Goal: Information Seeking & Learning: Learn about a topic

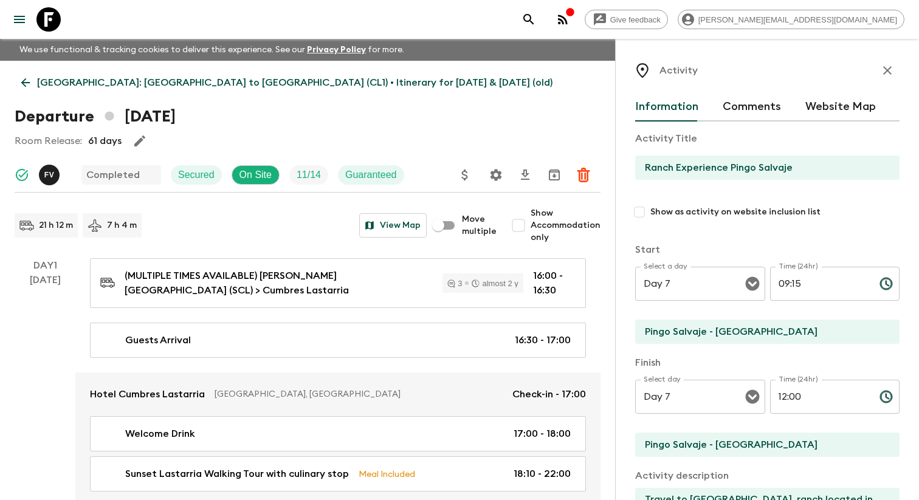
click at [17, 12] on icon "menu" at bounding box center [19, 19] width 15 height 15
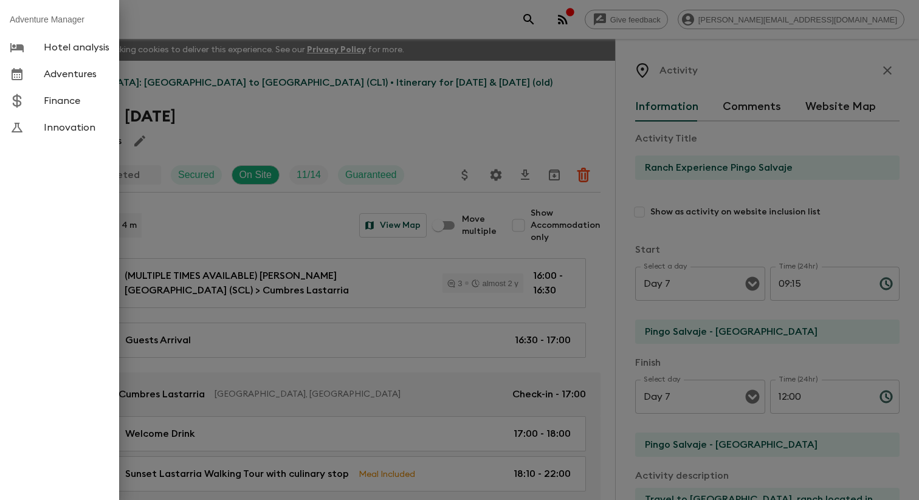
click at [61, 80] on span "Adventures" at bounding box center [77, 74] width 66 height 12
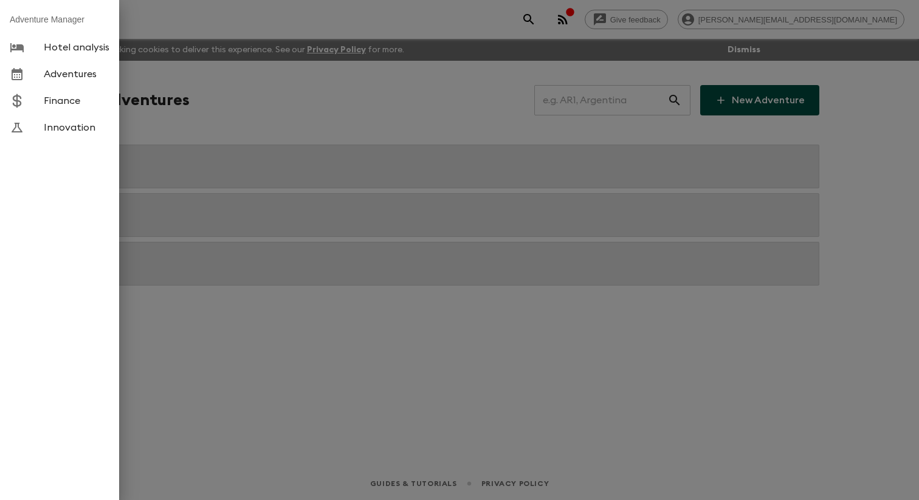
click at [297, 106] on div at bounding box center [459, 250] width 919 height 500
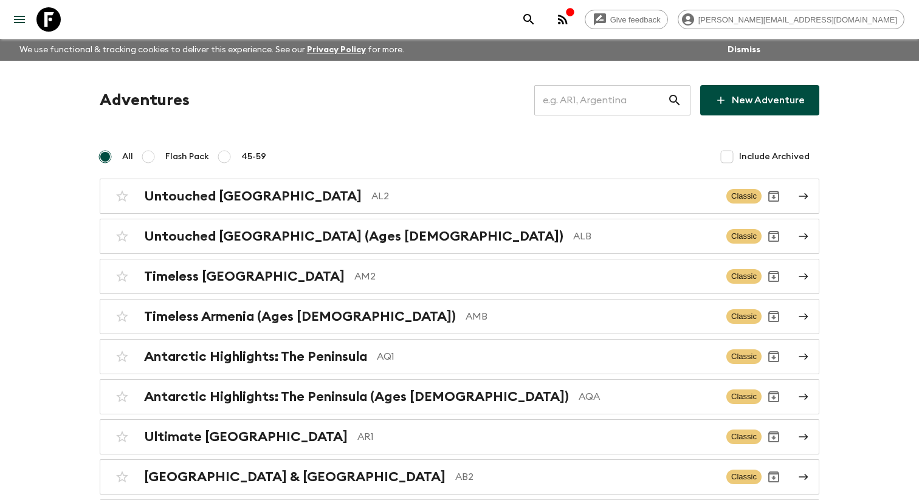
scroll to position [3672, 0]
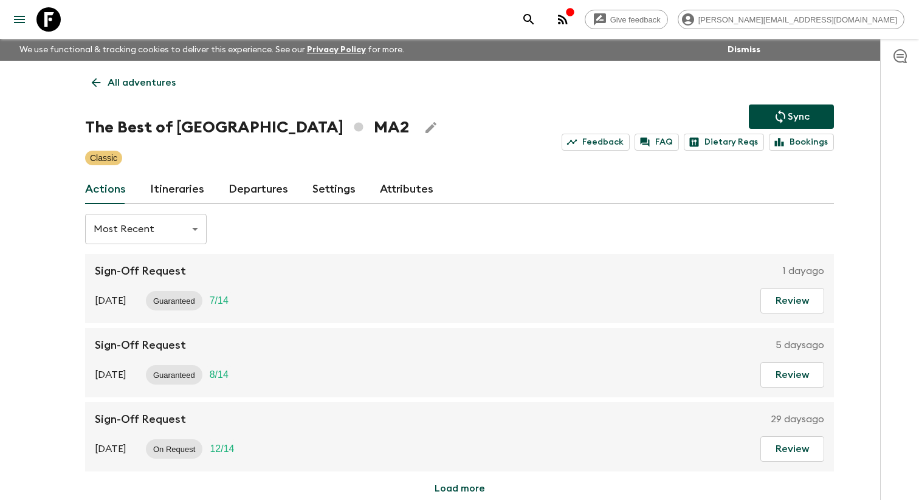
click at [169, 204] on link "Itineraries" at bounding box center [177, 189] width 54 height 29
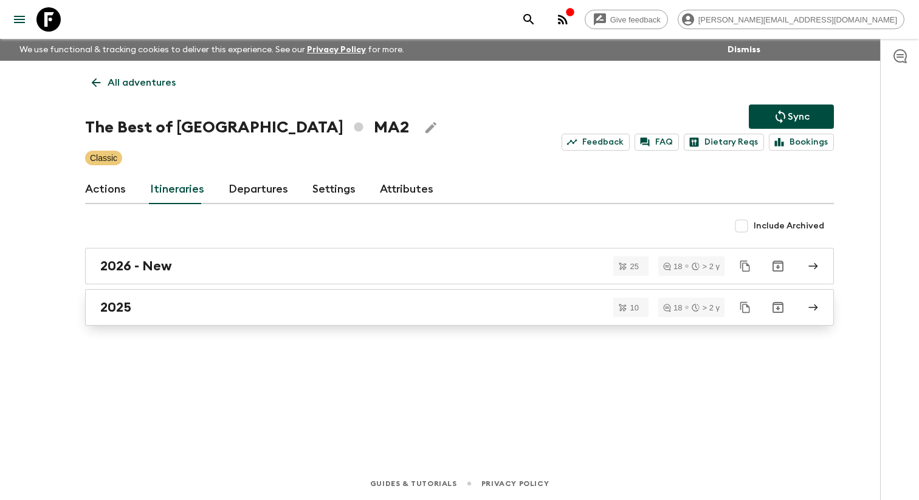
click at [173, 306] on link "2025" at bounding box center [459, 307] width 749 height 36
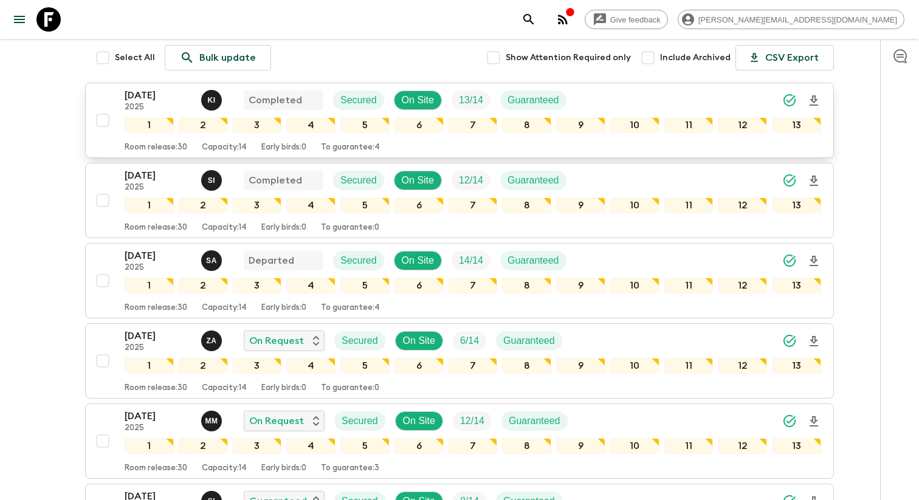
scroll to position [191, 0]
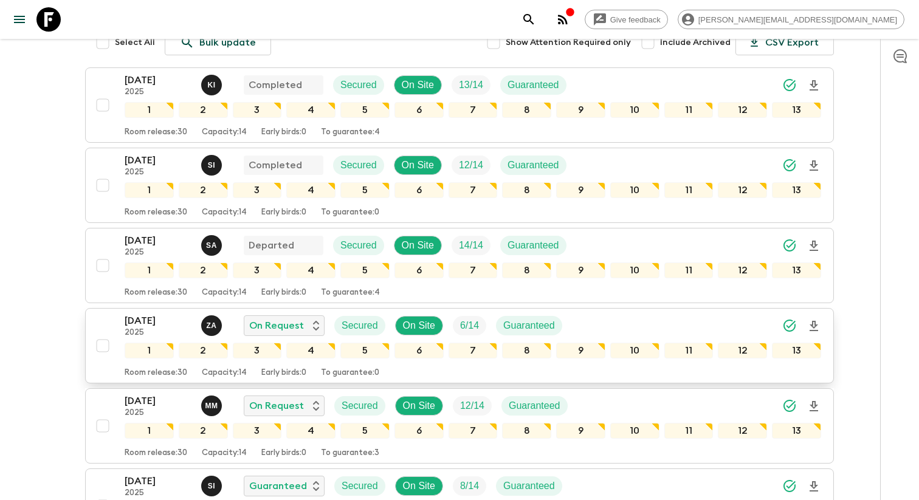
click at [165, 328] on p "[DATE]" at bounding box center [158, 321] width 67 height 15
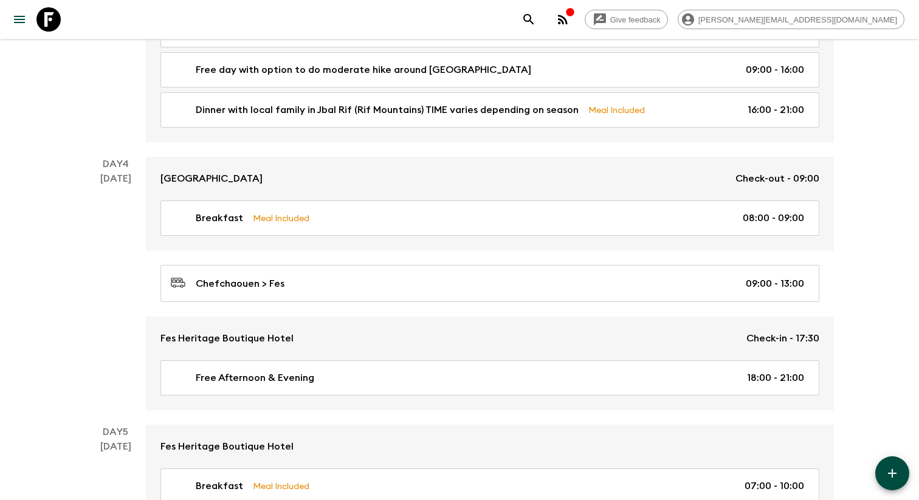
scroll to position [950, 0]
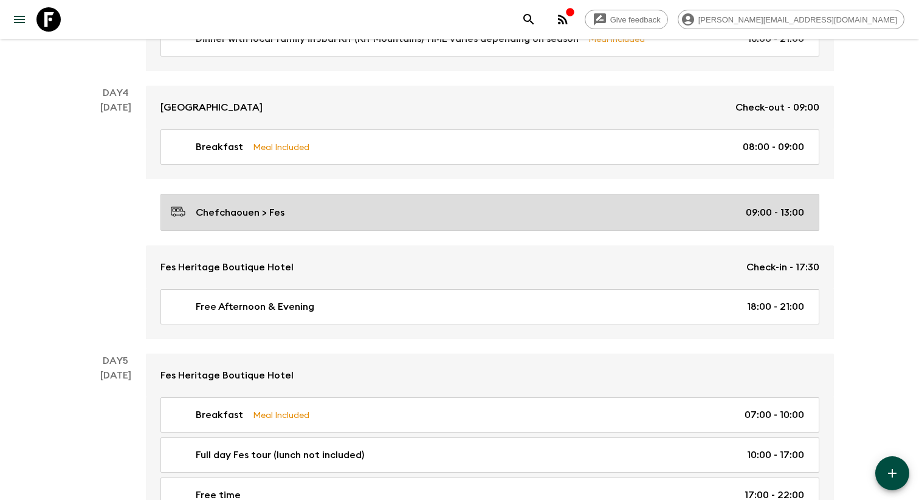
click at [223, 218] on p "Chefchaouen > Fes" at bounding box center [240, 212] width 89 height 15
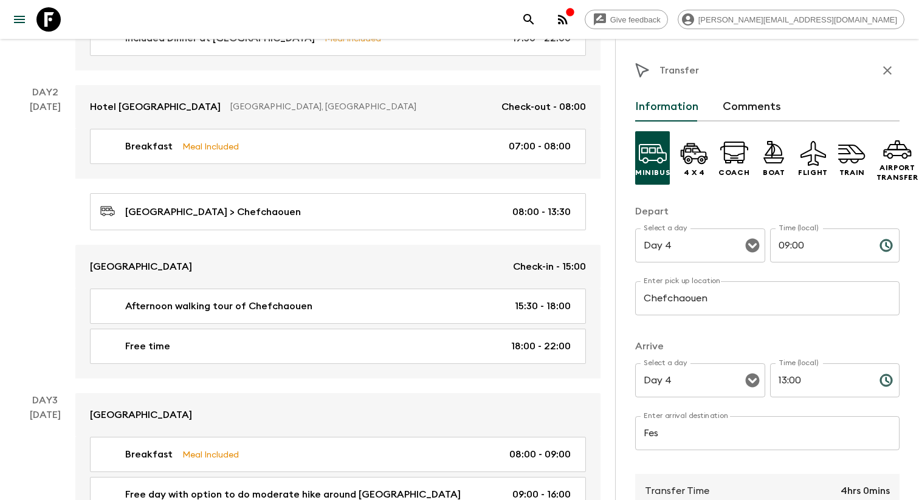
scroll to position [472, 0]
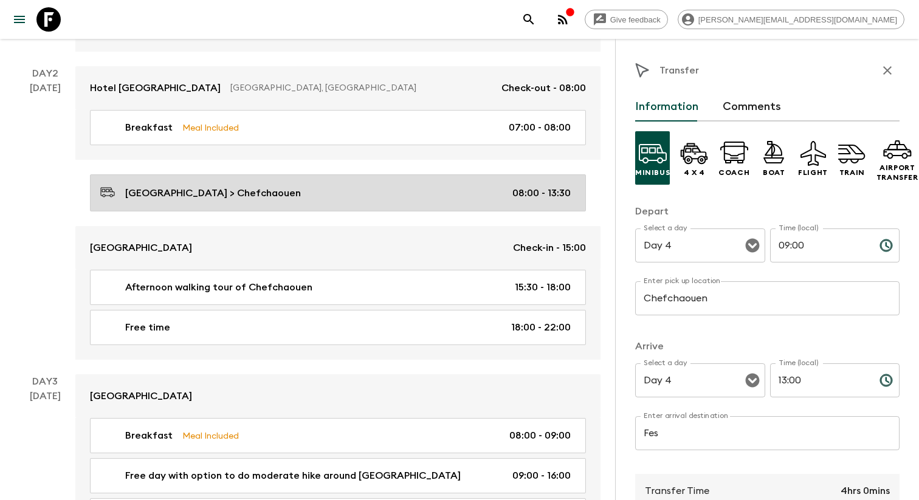
click at [398, 201] on div "[GEOGRAPHIC_DATA] > Chefchaouen 08:00 - 13:30" at bounding box center [335, 193] width 471 height 16
type input "[GEOGRAPHIC_DATA]"
type input "Chefchaouen"
type input "Day 2"
type input "08:00"
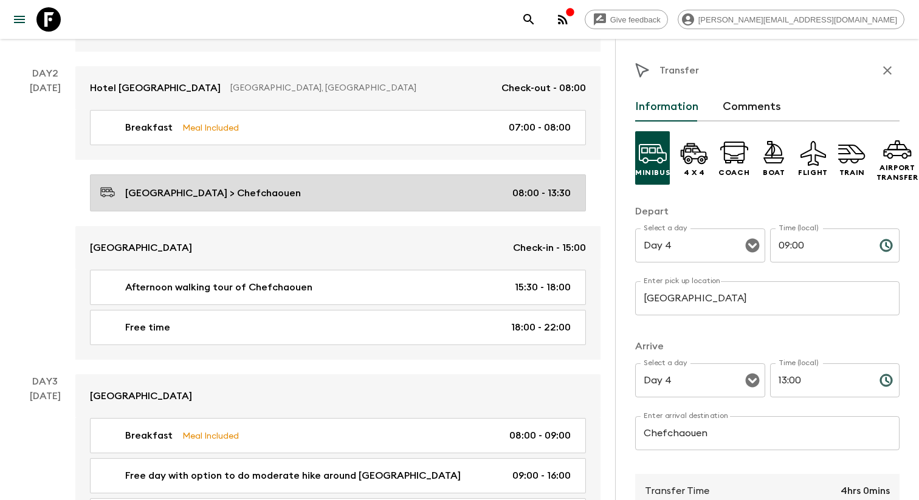
type input "Day 2"
type input "13:30"
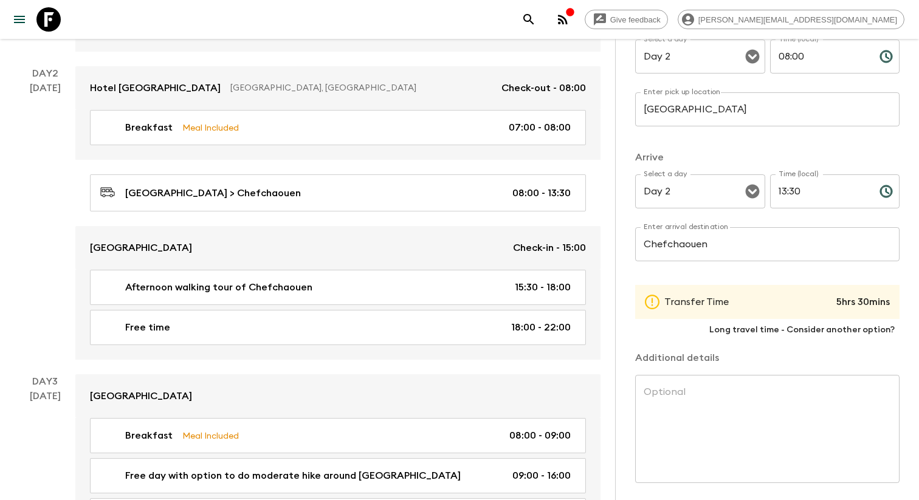
scroll to position [263, 0]
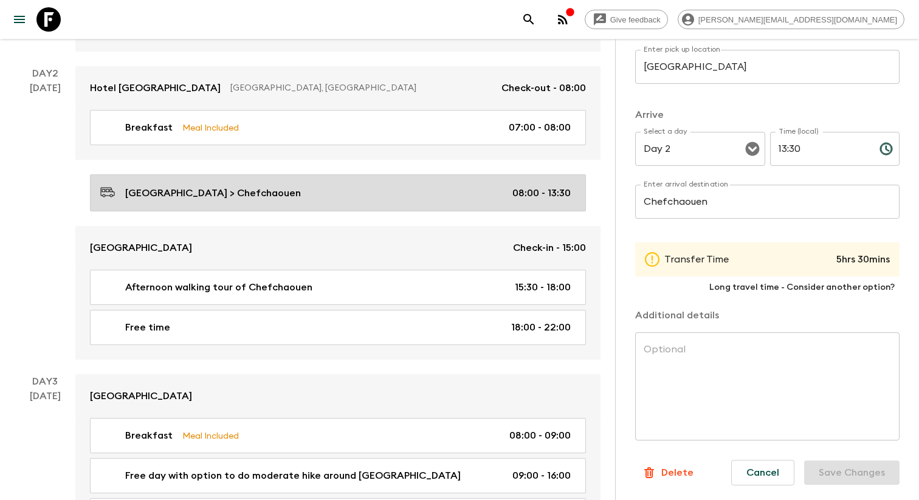
click at [399, 201] on div "[GEOGRAPHIC_DATA] > Chefchaouen 08:00 - 13:30" at bounding box center [335, 193] width 471 height 16
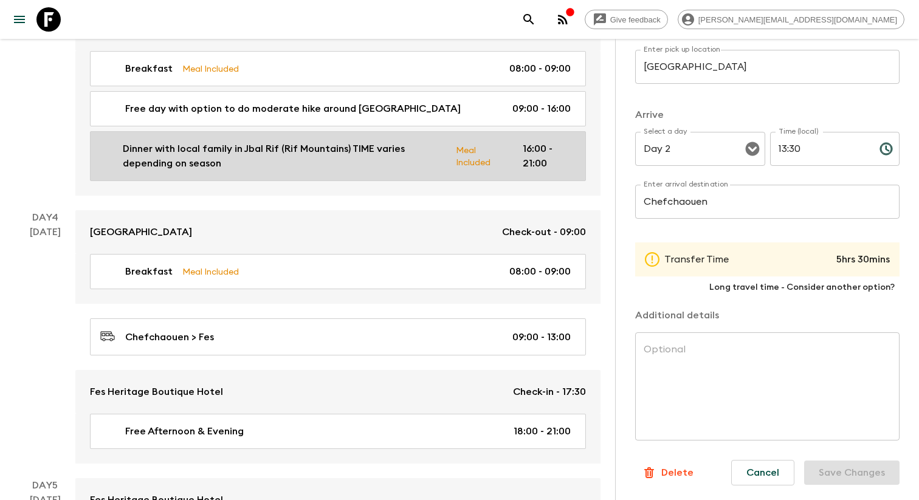
scroll to position [841, 0]
